Goal: Transaction & Acquisition: Subscribe to service/newsletter

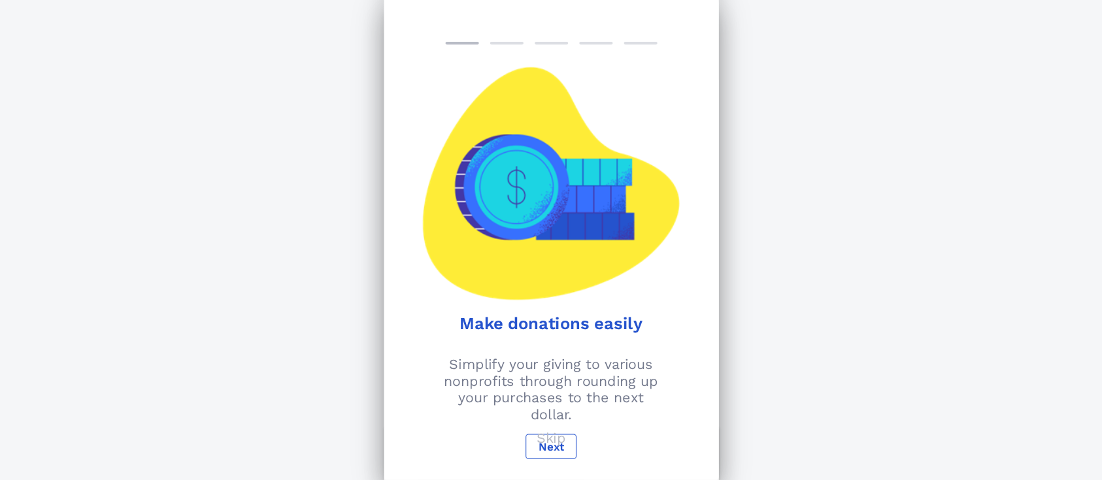
scroll to position [220, 0]
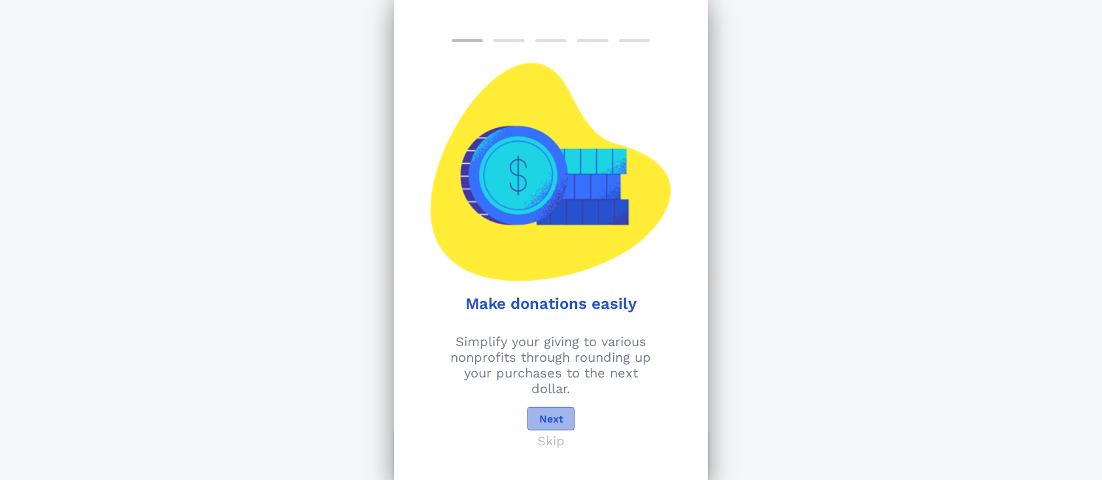
click at [552, 359] on span "Next" at bounding box center [551, 419] width 25 height 12
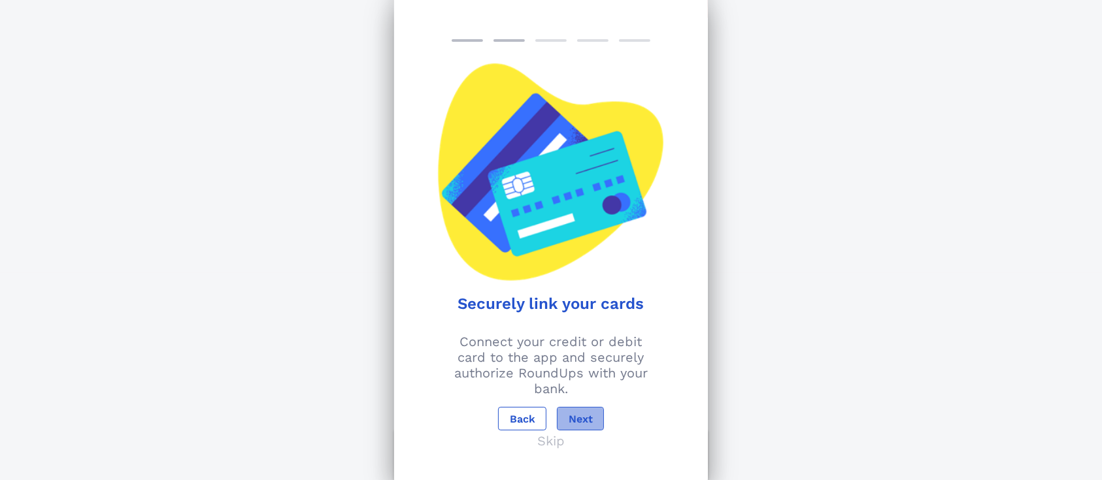
click at [575, 359] on span "Next" at bounding box center [580, 419] width 25 height 12
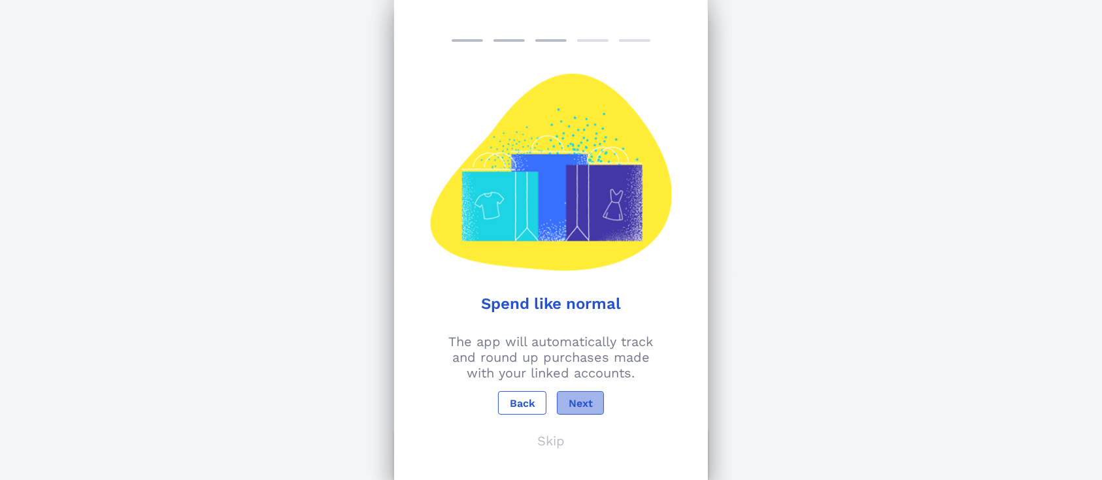
click at [575, 359] on button "Next" at bounding box center [580, 403] width 47 height 24
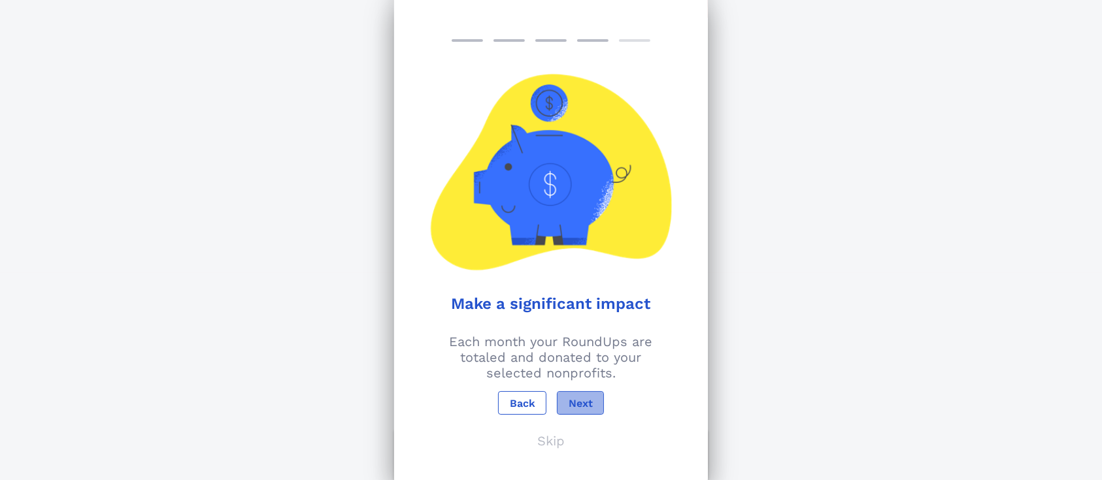
click at [579, 359] on span "Next" at bounding box center [580, 403] width 25 height 12
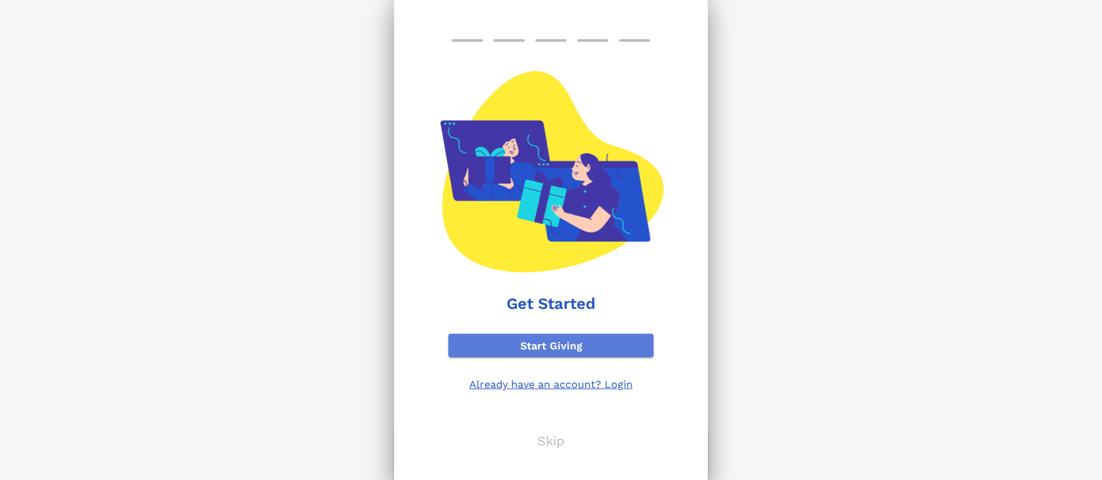
click at [572, 349] on span "Start Giving" at bounding box center [551, 346] width 184 height 12
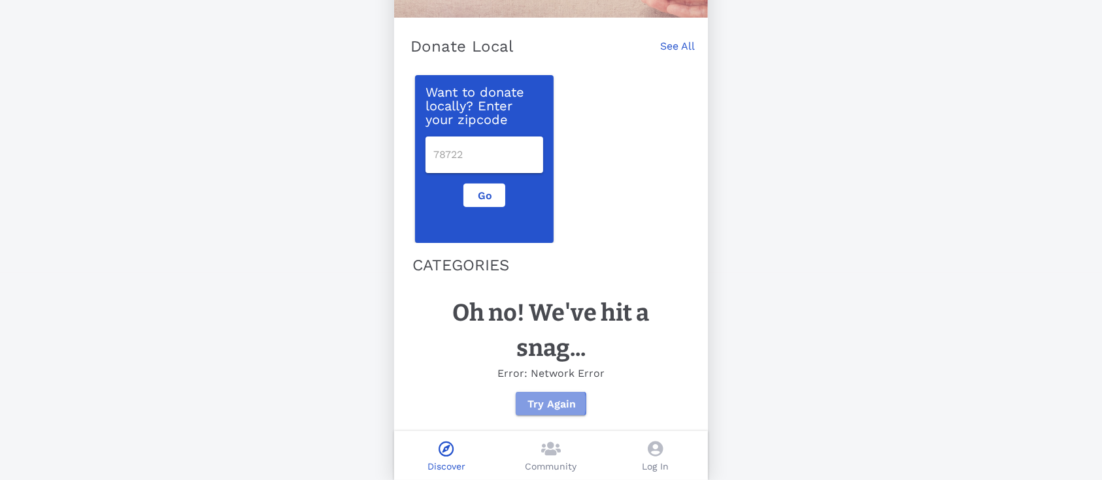
click at [572, 359] on span "Try Again" at bounding box center [550, 404] width 49 height 12
click at [654, 359] on p "Log In" at bounding box center [655, 467] width 27 height 14
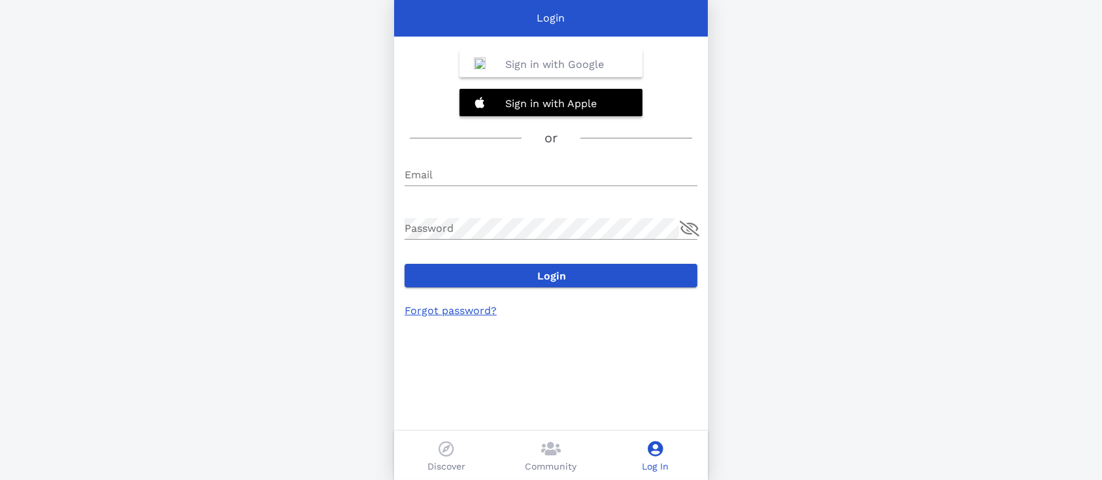
click at [596, 68] on b "Sign in with Google" at bounding box center [554, 64] width 99 height 12
click at [540, 59] on b "Sign in with Google" at bounding box center [554, 64] width 99 height 12
click at [597, 70] on b "Sign in with Google" at bounding box center [554, 64] width 99 height 12
click at [561, 61] on b "Sign in with Google" at bounding box center [554, 64] width 99 height 12
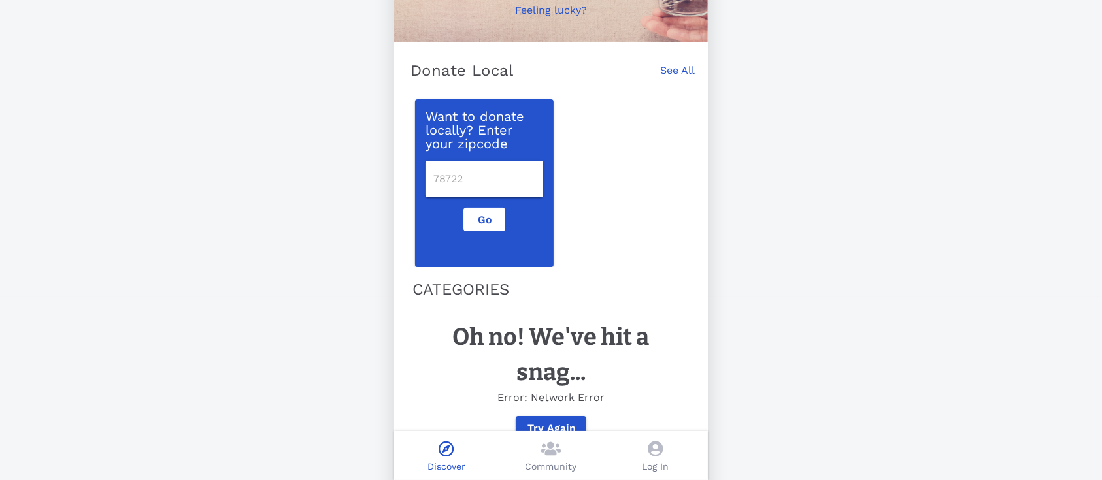
scroll to position [220, 0]
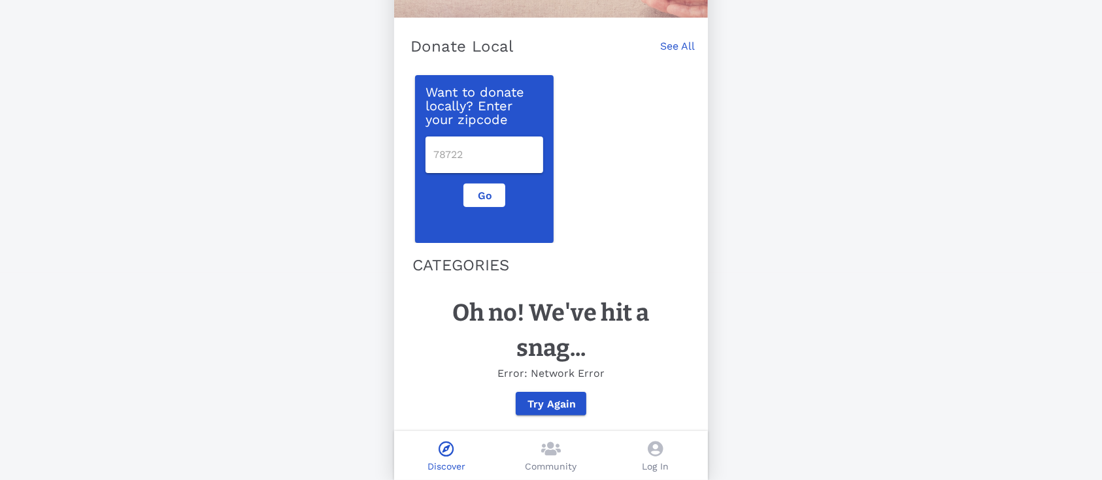
click at [659, 448] on icon at bounding box center [655, 449] width 15 height 16
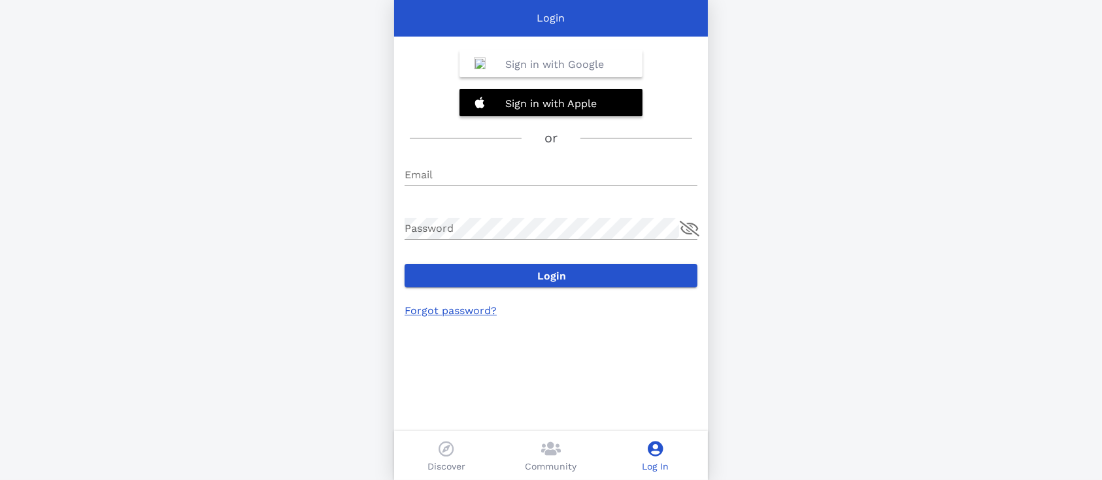
click at [533, 459] on div "Community" at bounding box center [551, 455] width 105 height 49
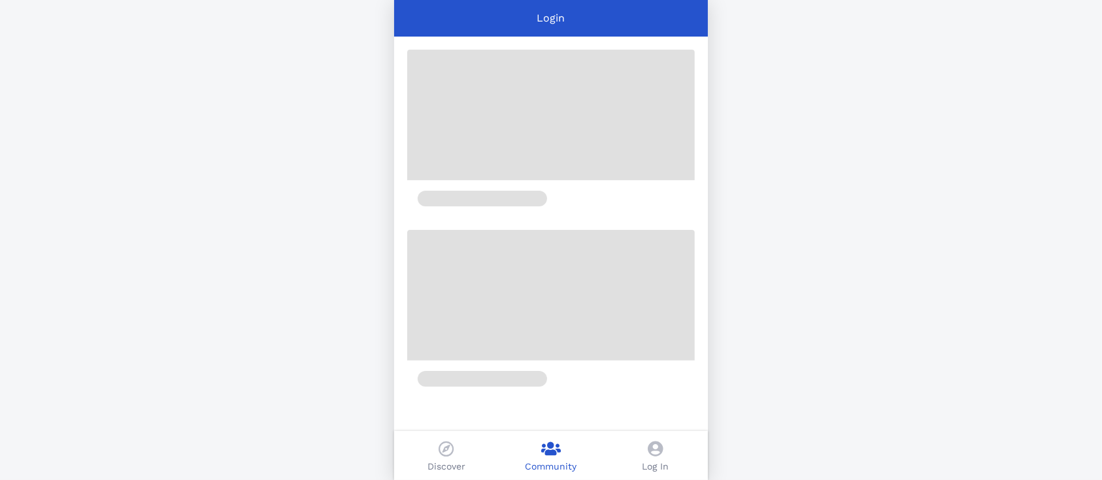
click at [432, 456] on div "Discover" at bounding box center [446, 455] width 105 height 49
